Goal: Register for event/course

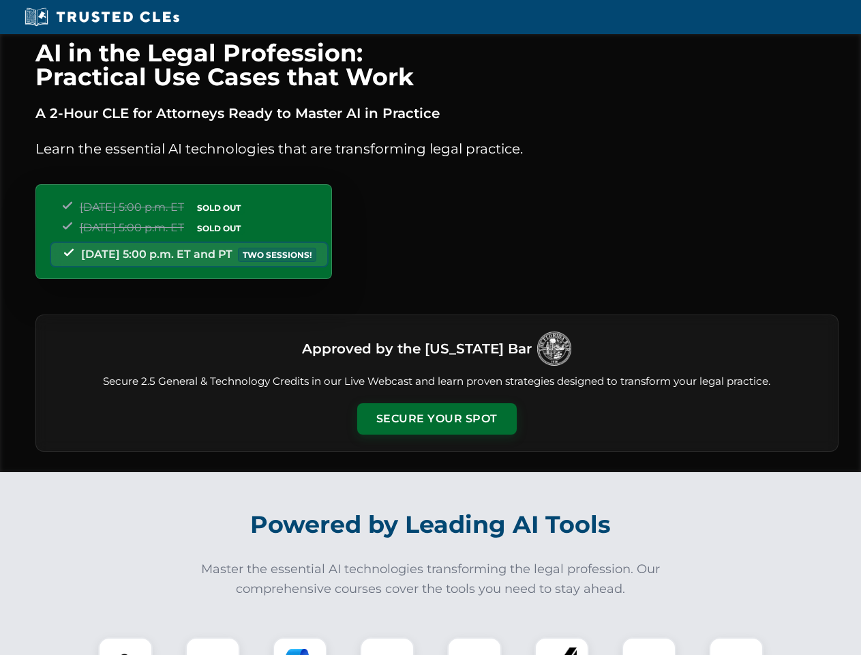
click at [437, 419] on button "Secure Your Spot" at bounding box center [437, 418] width 160 height 31
click at [125, 646] on img at bounding box center [126, 665] width 40 height 40
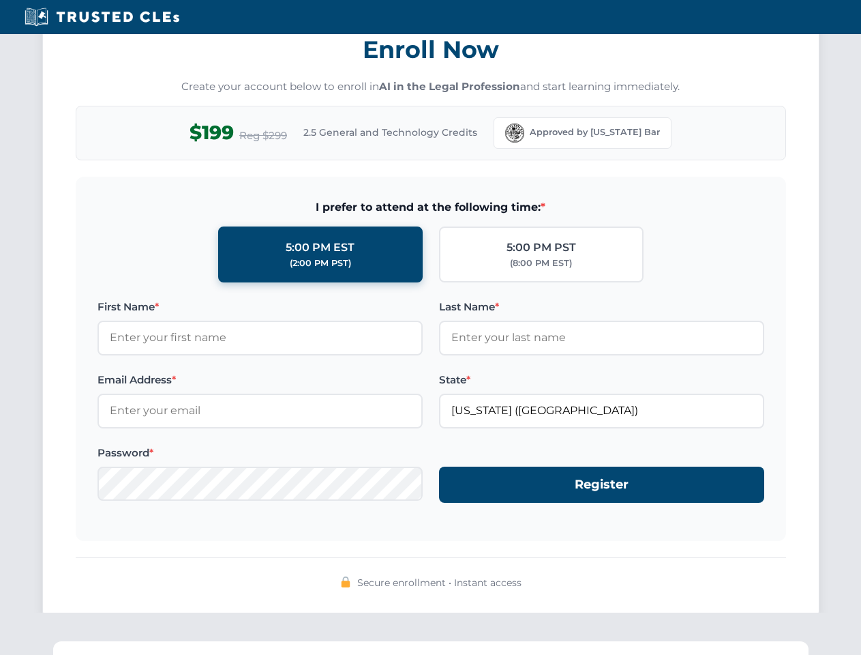
scroll to position [1339, 0]
